Goal: Find contact information: Find contact information

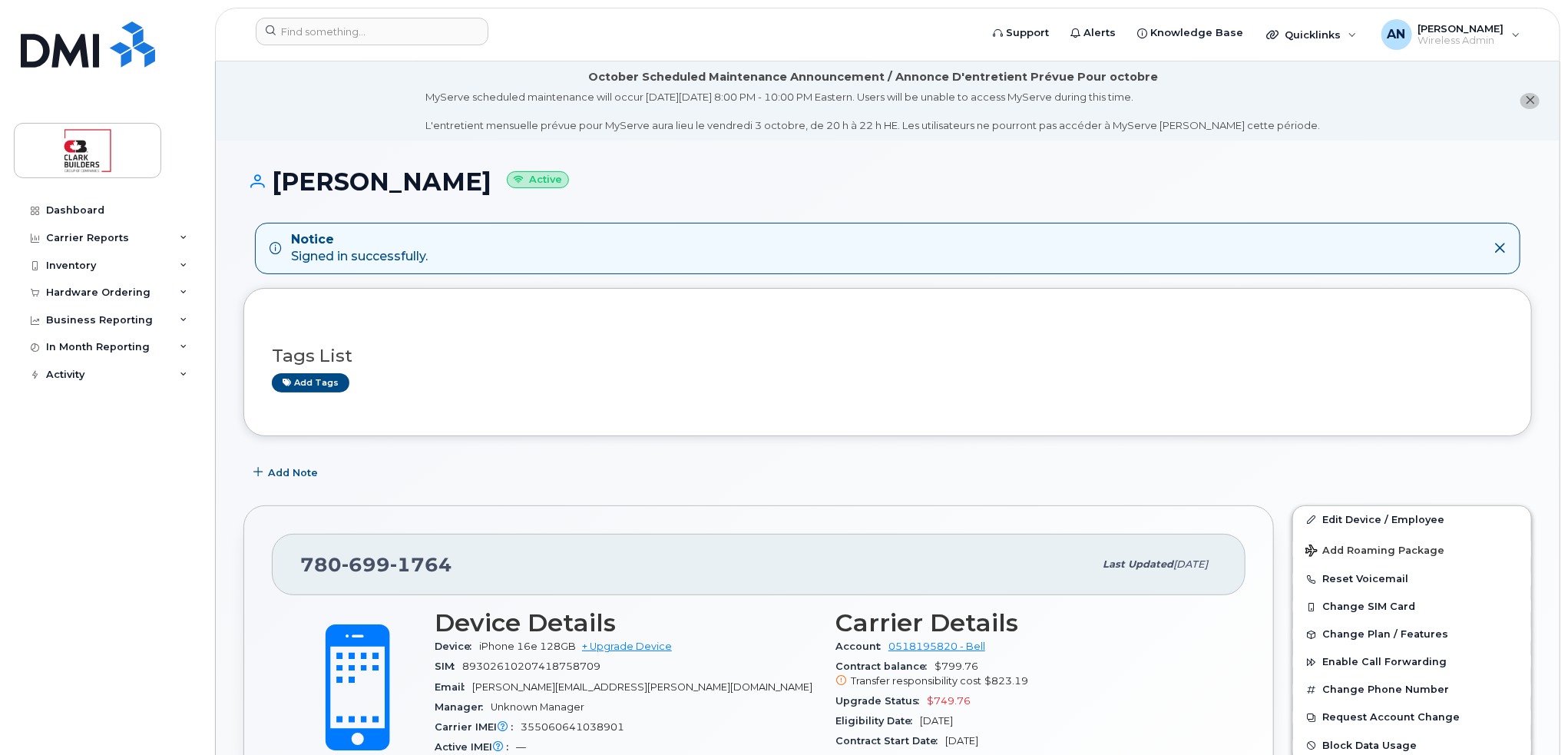
click at [421, 15] on header "Support Alerts Knowledge Base Quicklinks Suspend / Cancel Device Change SIM Car…" at bounding box center [887, 35] width 1345 height 54
click at [425, 25] on input at bounding box center [371, 31] width 233 height 28
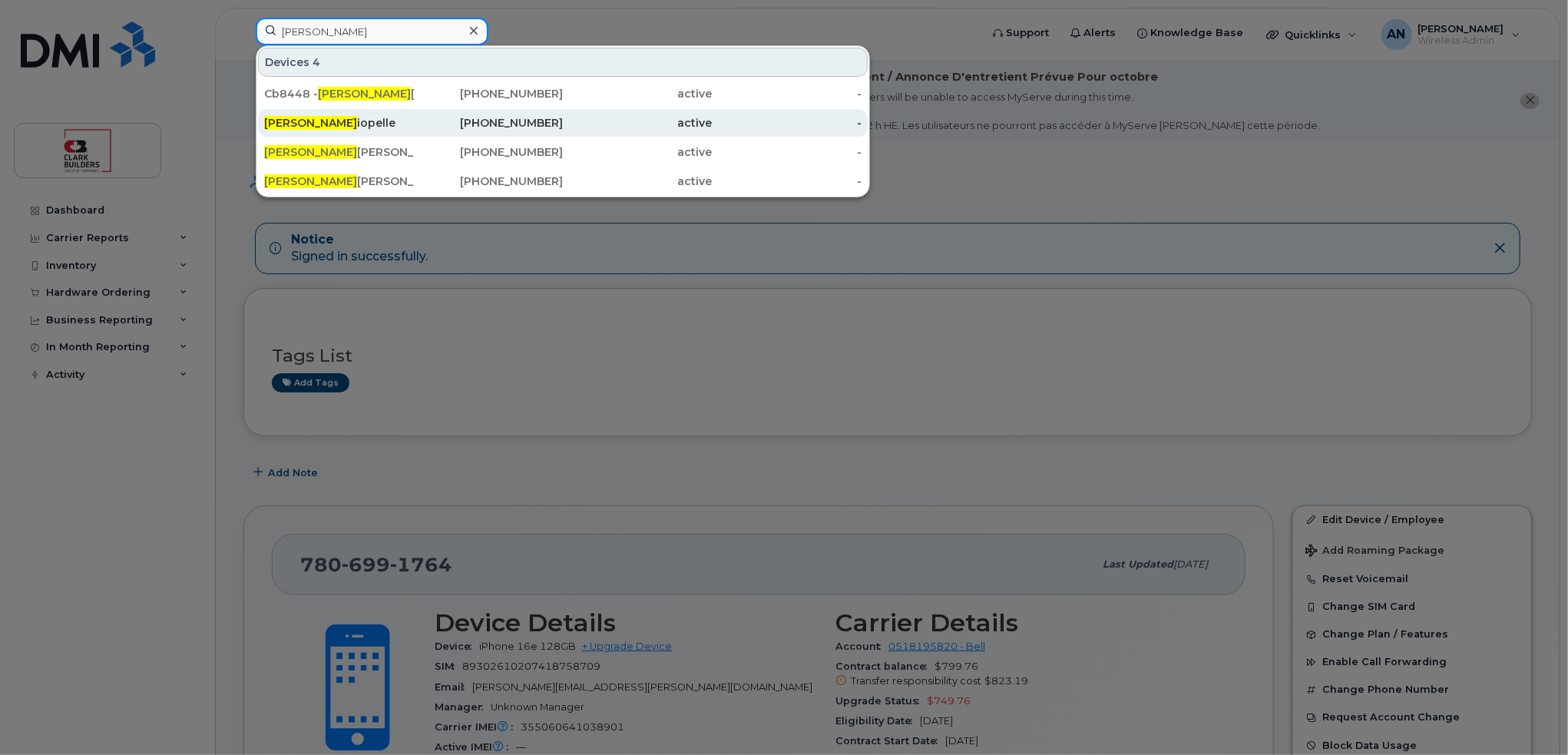
type input "Sam r"
click at [417, 119] on div "403-479-2007" at bounding box center [488, 122] width 150 height 15
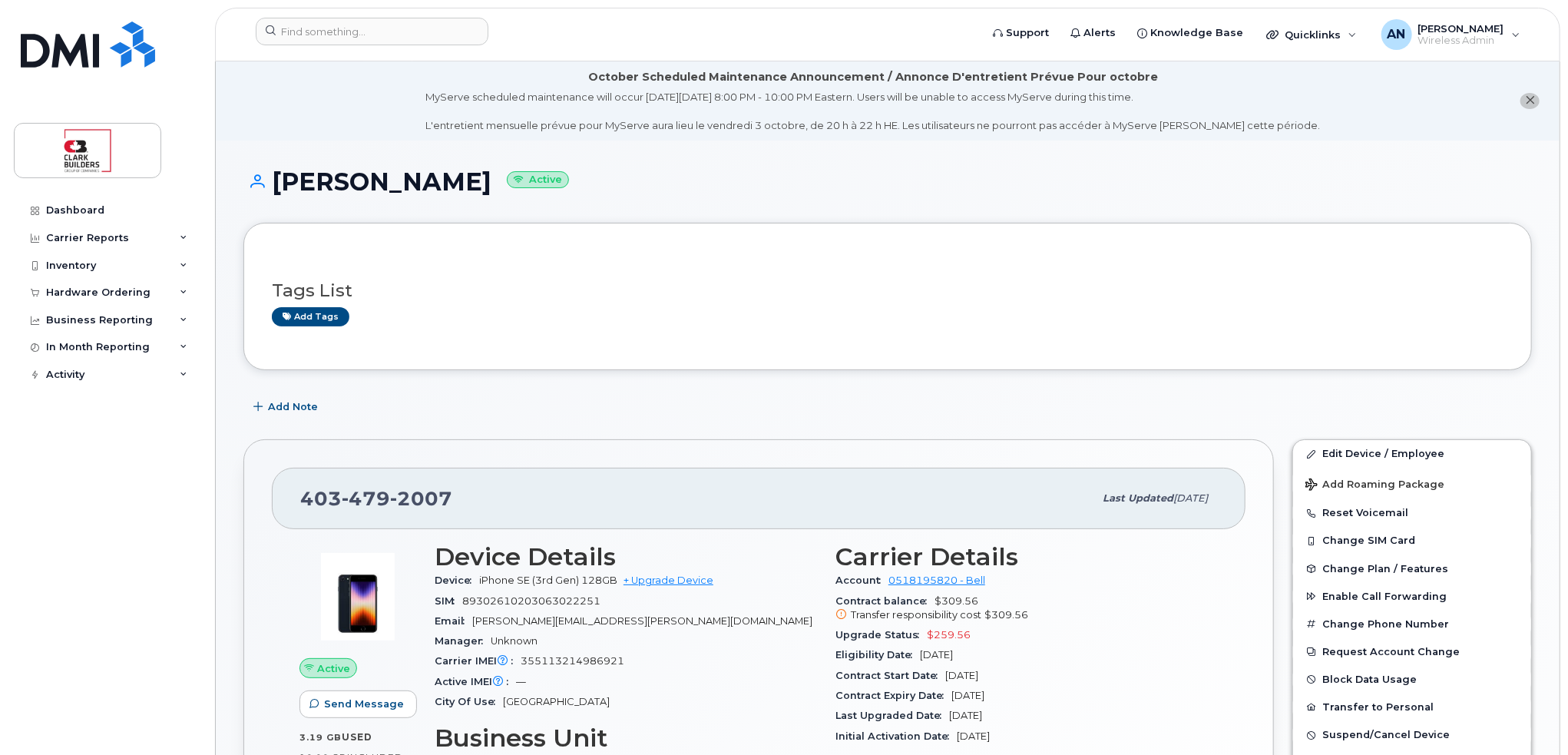
click at [384, 487] on span "479" at bounding box center [366, 498] width 48 height 23
copy span "[PHONE_NUMBER]"
